Goal: Task Accomplishment & Management: Complete application form

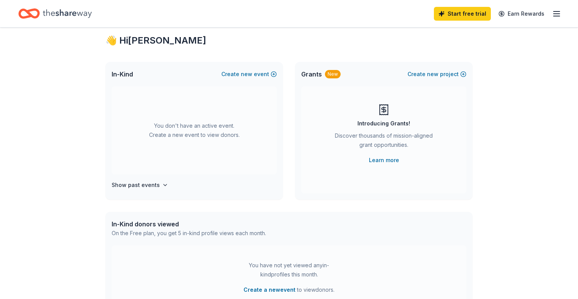
scroll to position [23, 0]
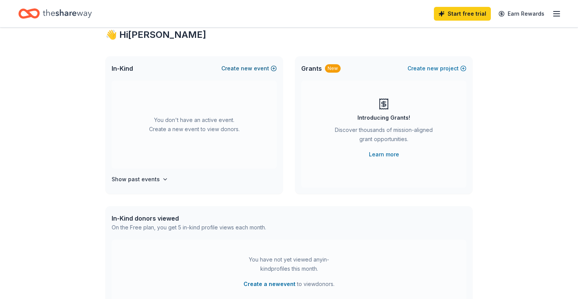
click at [263, 67] on button "Create new event" at bounding box center [249, 68] width 55 height 9
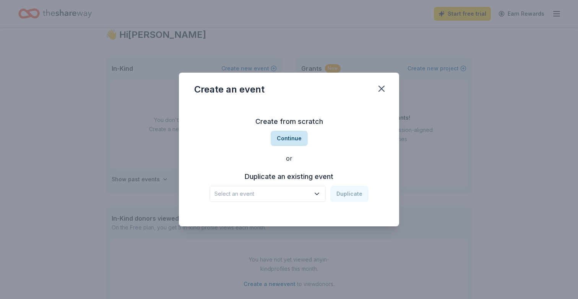
click at [288, 143] on button "Continue" at bounding box center [289, 138] width 37 height 15
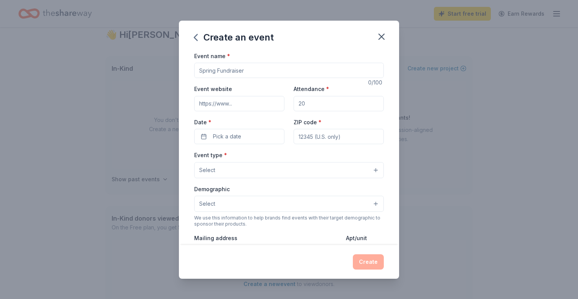
drag, startPoint x: 244, startPoint y: 72, endPoint x: 219, endPoint y: 71, distance: 24.9
type input "Fall Gala"
click at [237, 104] on input "Event website" at bounding box center [239, 103] width 90 height 15
type input "www.sparkventures.org"
click at [309, 103] on input "Attendance *" at bounding box center [339, 103] width 90 height 15
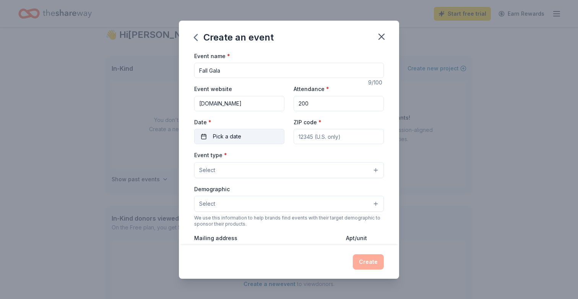
type input "200"
click at [251, 138] on button "Pick a date" at bounding box center [239, 136] width 90 height 15
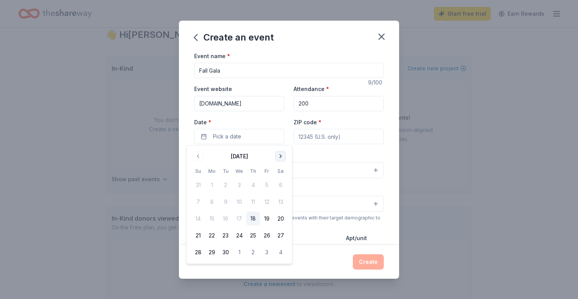
click at [280, 158] on button "Go to next month" at bounding box center [280, 156] width 11 height 11
click at [250, 217] on button "16" at bounding box center [253, 219] width 14 height 14
click at [111, 284] on div "Create an event Event name * Fall Gala 9 /100 Event website www.sparkventures.o…" at bounding box center [289, 149] width 578 height 299
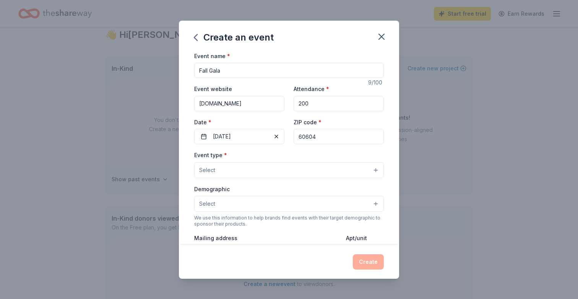
type input "60604"
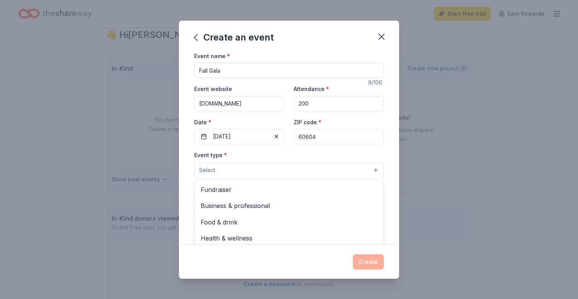
click at [326, 173] on button "Select" at bounding box center [289, 170] width 190 height 16
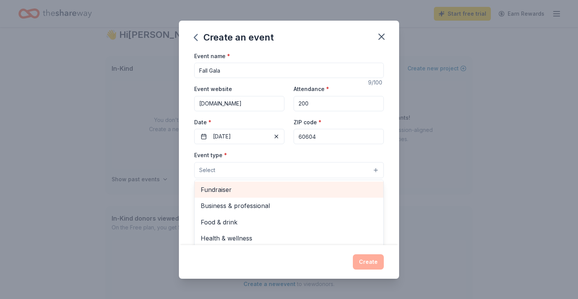
click at [304, 185] on span "Fundraiser" at bounding box center [289, 190] width 177 height 10
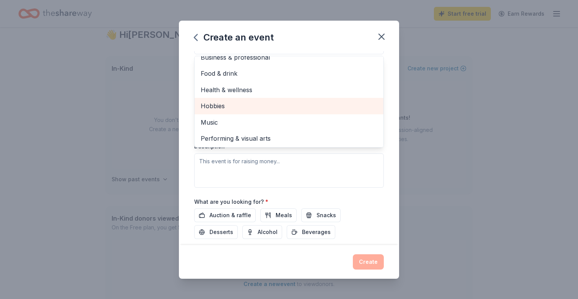
scroll to position [126, 0]
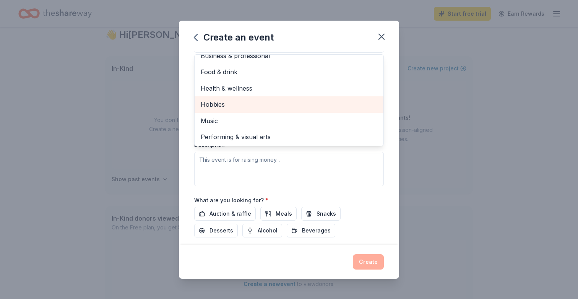
click at [91, 278] on div "Create an event Event name * Fall Gala 9 /100 Event website www.sparkventures.o…" at bounding box center [289, 149] width 578 height 299
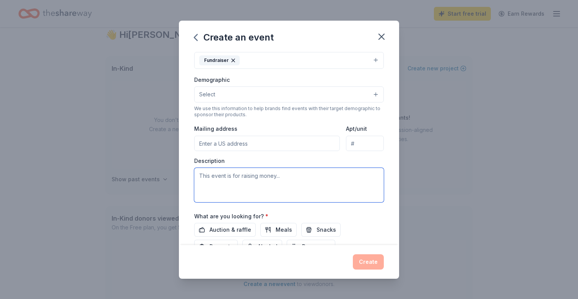
click at [285, 176] on textarea at bounding box center [289, 185] width 190 height 34
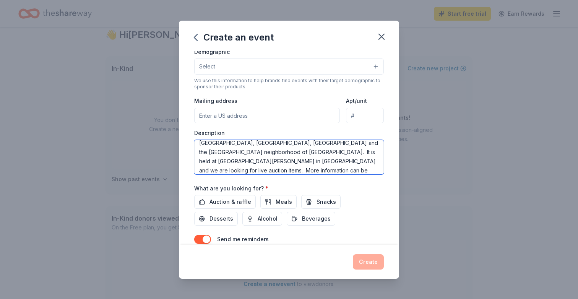
scroll to position [140, 0]
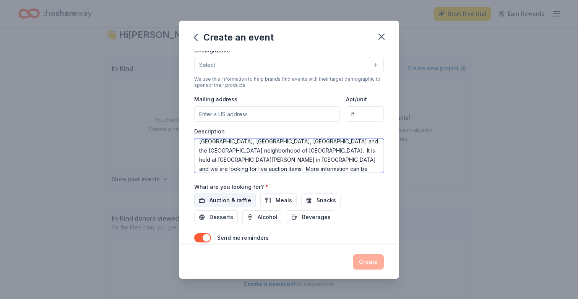
type textarea "The Fall gala is an event to raise money to support our partners in Zambia, Nic…"
click at [234, 198] on span "Auction & raffle" at bounding box center [231, 200] width 42 height 9
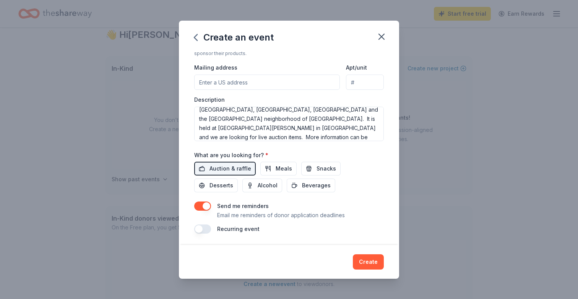
scroll to position [171, 0]
click at [367, 263] on button "Create" at bounding box center [368, 261] width 31 height 15
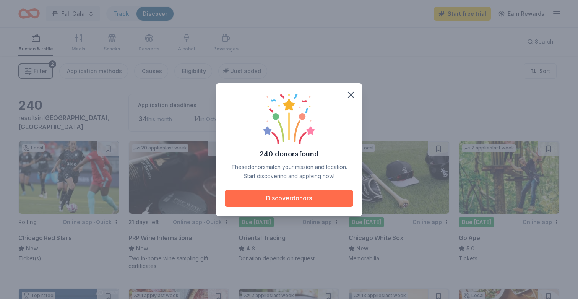
click at [279, 204] on button "Discover donors" at bounding box center [289, 198] width 129 height 17
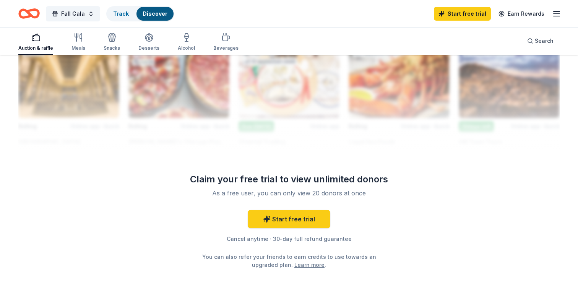
scroll to position [710, 0]
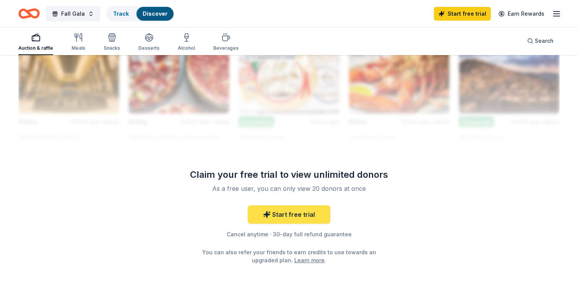
click at [280, 215] on link "Start free trial" at bounding box center [289, 214] width 83 height 18
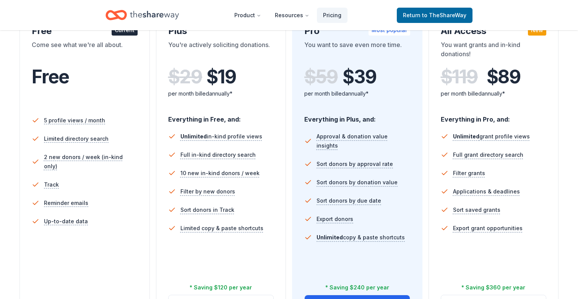
scroll to position [123, 0]
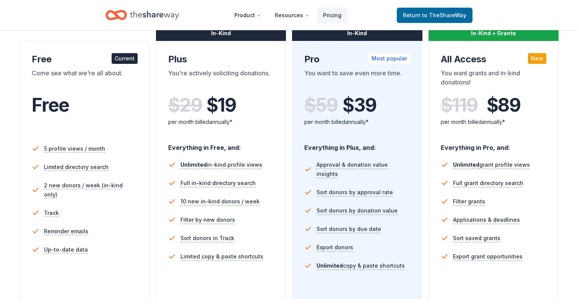
click at [120, 60] on div "Current" at bounding box center [125, 58] width 26 height 11
click at [440, 18] on span "to TheShareWay" at bounding box center [444, 15] width 44 height 7
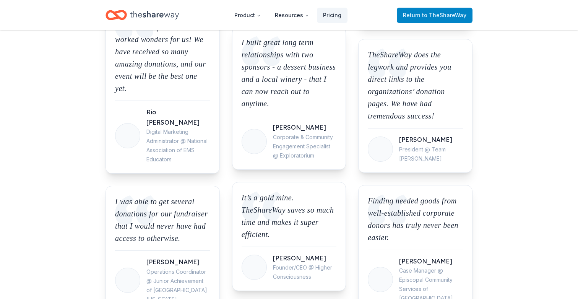
scroll to position [900, 0]
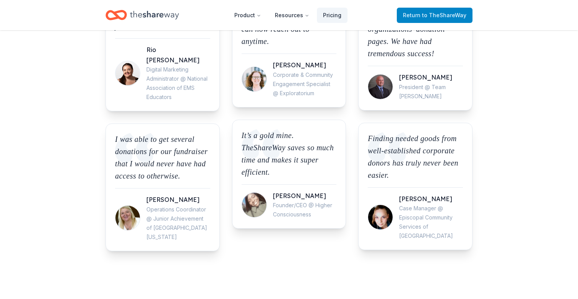
click at [437, 12] on span "to TheShareWay" at bounding box center [444, 15] width 44 height 7
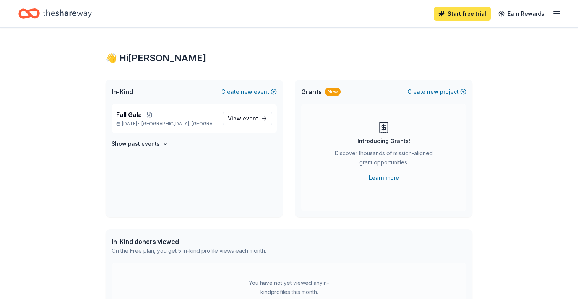
click at [461, 12] on link "Start free trial" at bounding box center [462, 14] width 57 height 14
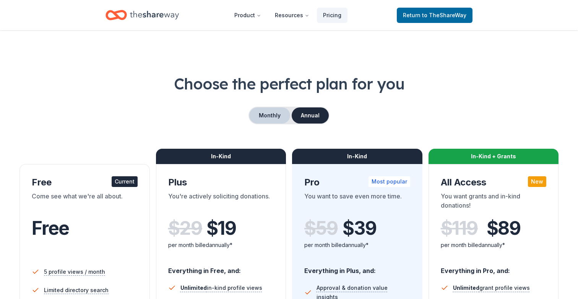
click at [276, 117] on button "Monthly" at bounding box center [269, 116] width 41 height 16
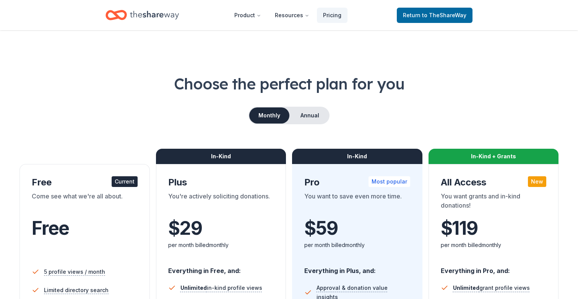
click at [123, 180] on div "Current" at bounding box center [125, 181] width 26 height 11
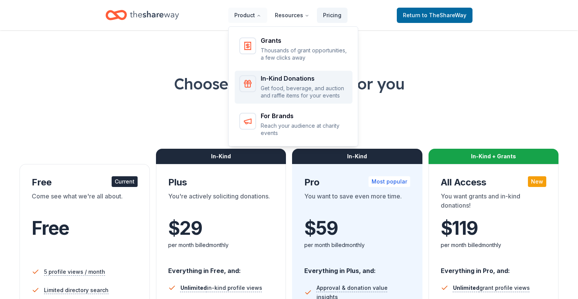
click at [278, 78] on div "In-Kind Donations" at bounding box center [304, 78] width 87 height 6
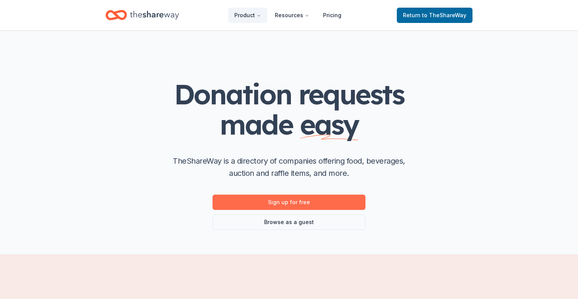
click at [257, 205] on link "Sign up for free" at bounding box center [289, 202] width 153 height 15
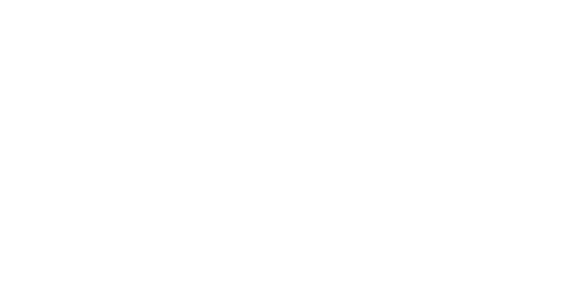
scroll to position [0, 0]
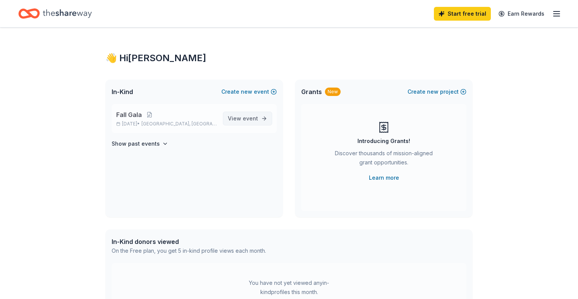
click at [248, 121] on span "event" at bounding box center [250, 118] width 15 height 7
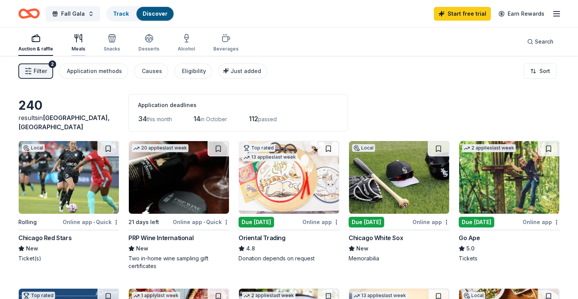
click at [78, 48] on div "Meals" at bounding box center [79, 49] width 14 height 6
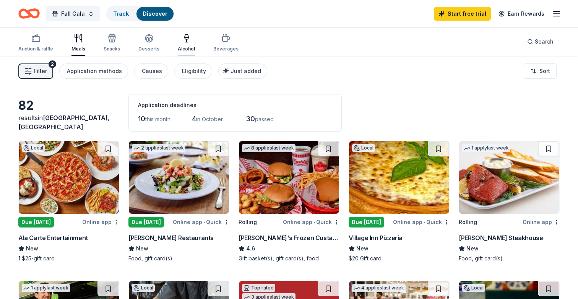
click at [181, 46] on div "Alcohol" at bounding box center [186, 49] width 17 height 6
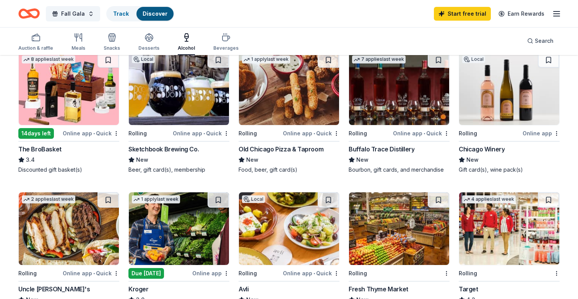
scroll to position [229, 0]
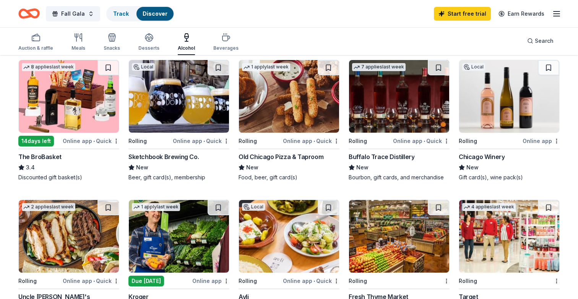
click at [470, 156] on div "Chicago Winery" at bounding box center [482, 156] width 46 height 9
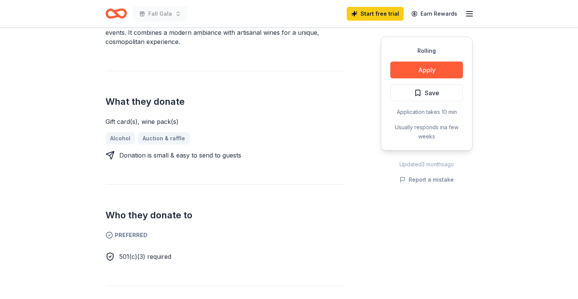
scroll to position [257, 0]
click at [421, 75] on button "Apply" at bounding box center [427, 70] width 73 height 17
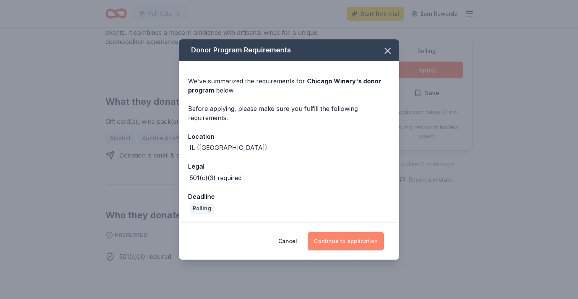
click at [345, 239] on button "Continue to application" at bounding box center [346, 241] width 76 height 18
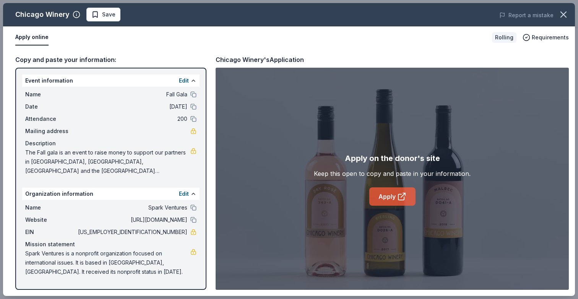
click at [388, 196] on link "Apply" at bounding box center [393, 196] width 46 height 18
